Goal: Use online tool/utility: Utilize a website feature to perform a specific function

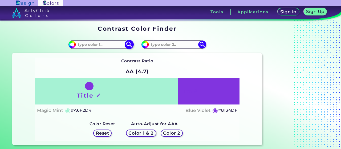
click at [105, 44] on input at bounding box center [101, 44] width 50 height 7
click at [92, 44] on input at bounding box center [101, 44] width 50 height 7
paste input "#2E2E2E"
type input "#2E2E2E"
click at [159, 42] on input at bounding box center [174, 44] width 50 height 7
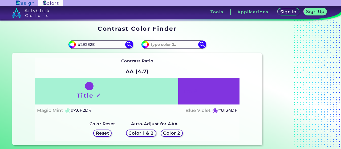
drag, startPoint x: 97, startPoint y: 43, endPoint x: 66, endPoint y: 45, distance: 31.8
click at [66, 45] on div "#a6f2d4 #2E2E2E" at bounding box center [74, 44] width 125 height 17
click at [101, 46] on input at bounding box center [101, 44] width 50 height 7
paste input "#0D6EFD"
type input "#0D6EFD"
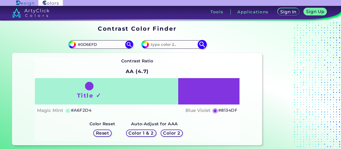
click at [158, 45] on input at bounding box center [174, 44] width 50 height 7
type input "#0000000"
click at [203, 45] on img at bounding box center [202, 44] width 9 height 9
click at [129, 42] on img at bounding box center [128, 44] width 9 height 9
type input "#0d6efd"
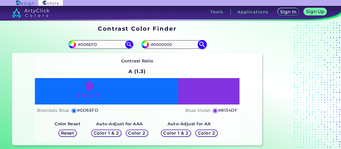
drag, startPoint x: 192, startPoint y: 40, endPoint x: 195, endPoint y: 42, distance: 3.8
click at [194, 41] on div "#8134df #0000000" at bounding box center [199, 44] width 125 height 17
click at [203, 42] on img at bounding box center [202, 44] width 9 height 9
click at [179, 46] on input "#0000000" at bounding box center [174, 44] width 50 height 7
type input "#000000"
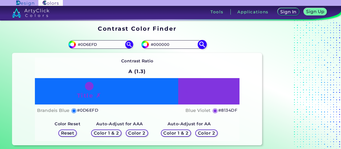
type input "#000000"
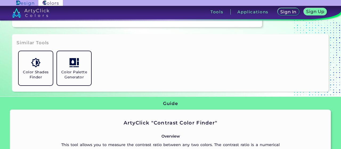
scroll to position [133, 0]
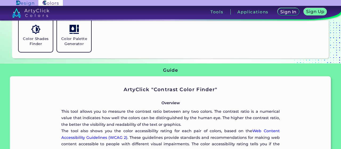
scroll to position [160, 0]
